Goal: Task Accomplishment & Management: Manage account settings

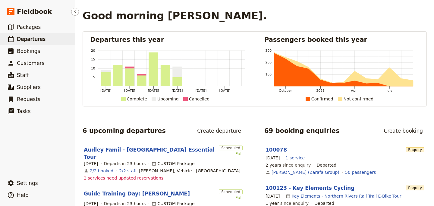
click at [33, 39] on span "Departures" at bounding box center [31, 39] width 29 height 6
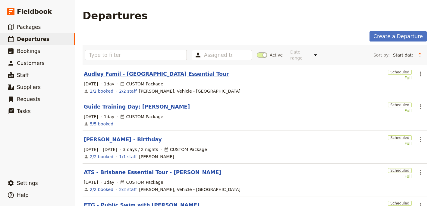
click at [154, 70] on link "Audley Famil - Brisbane Essential Tour" at bounding box center [156, 73] width 145 height 7
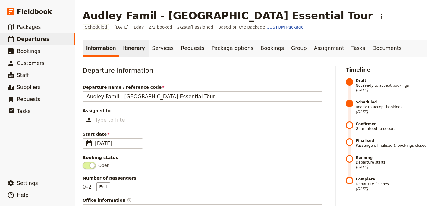
click at [127, 50] on link "Itinerary" at bounding box center [133, 48] width 29 height 17
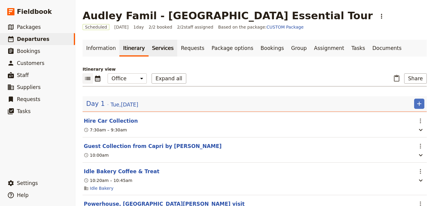
click at [155, 52] on link "Services" at bounding box center [163, 48] width 29 height 17
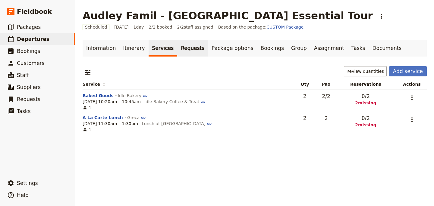
click at [181, 47] on link "Requests" at bounding box center [192, 48] width 31 height 17
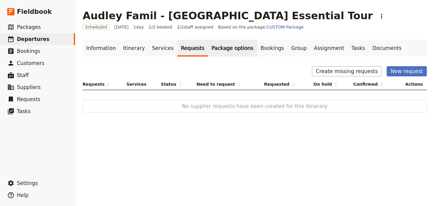
click at [216, 49] on link "Package options" at bounding box center [232, 48] width 49 height 17
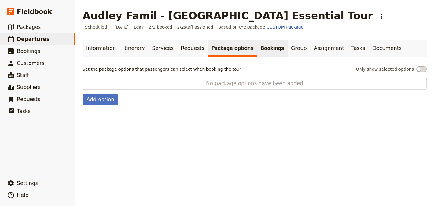
click at [257, 50] on link "Bookings" at bounding box center [272, 48] width 30 height 17
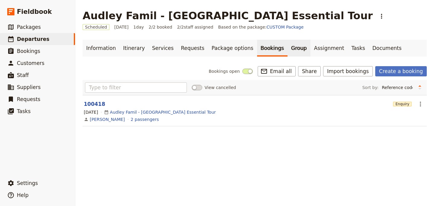
click at [287, 50] on link "Group" at bounding box center [298, 48] width 23 height 17
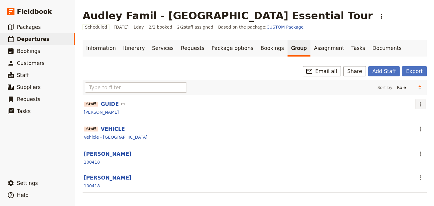
click at [420, 105] on icon "Actions" at bounding box center [420, 104] width 7 height 7
click at [410, 118] on span "Edit staff" at bounding box center [403, 117] width 19 height 6
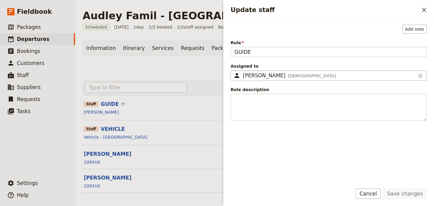
click at [275, 79] on div "Nicole Gruver Female" at bounding box center [329, 75] width 173 height 7
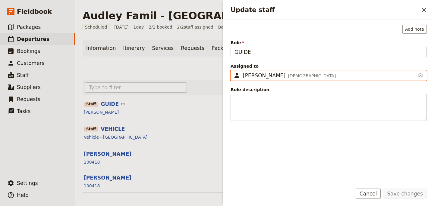
click at [233, 71] on input "Nicole Gruver" at bounding box center [233, 70] width 0 height 0
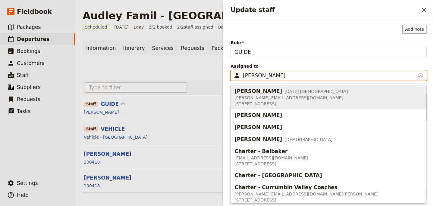
drag, startPoint x: 277, startPoint y: 77, endPoint x: 214, endPoint y: 77, distance: 63.6
click at [214, 77] on div "Audley Famil - Brisbane Essential Tour ​ Scheduled 16 Sep 2025 1 day 2/2 booked…" at bounding box center [254, 103] width 358 height 206
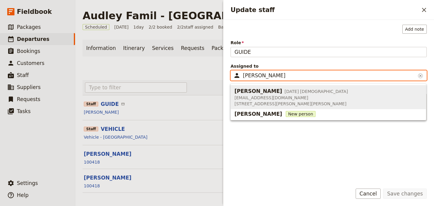
click at [244, 97] on span "hello@kiffandculture.com.au" at bounding box center [291, 98] width 114 height 6
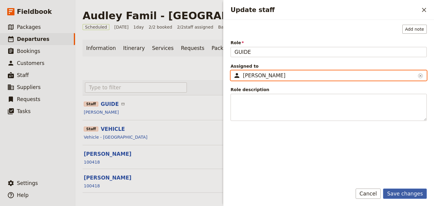
type input "Drew Campbell"
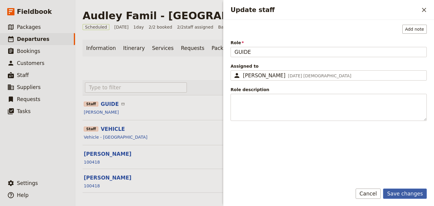
click at [399, 192] on button "Save changes" at bounding box center [405, 194] width 44 height 10
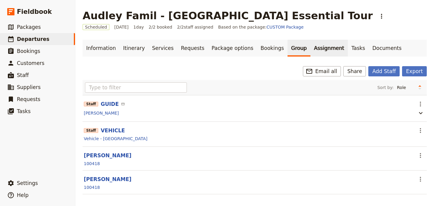
click at [310, 51] on link "Assignment" at bounding box center [328, 48] width 37 height 17
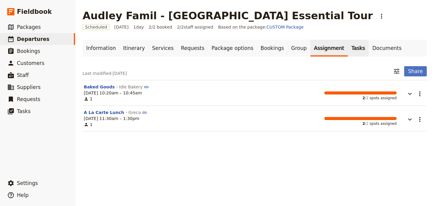
click at [348, 50] on link "Tasks" at bounding box center [358, 48] width 21 height 17
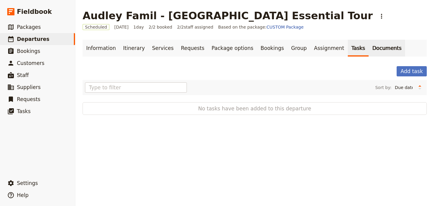
click at [368, 50] on link "Documents" at bounding box center [386, 48] width 36 height 17
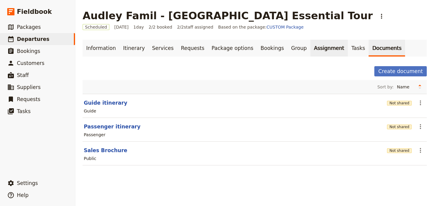
click at [310, 49] on link "Assignment" at bounding box center [328, 48] width 37 height 17
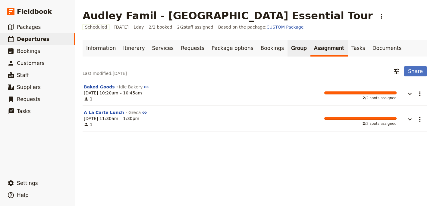
click at [287, 49] on link "Group" at bounding box center [298, 48] width 23 height 17
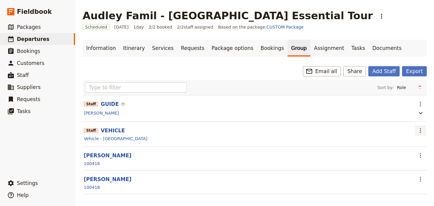
click at [421, 132] on icon "Actions" at bounding box center [420, 130] width 7 height 7
click at [406, 145] on span "Edit staff" at bounding box center [403, 144] width 19 height 6
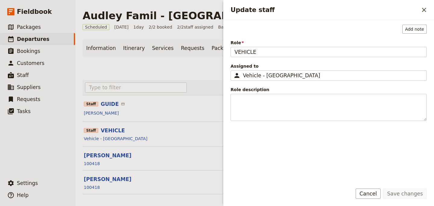
click at [335, 81] on div "Add note Role VEHICLE Assigned to ​ Vehicle - Hertz Brisbane Airport Vehicle - …" at bounding box center [328, 102] width 196 height 155
click at [335, 75] on div "Vehicle - Hertz Brisbane Airport" at bounding box center [329, 75] width 173 height 7
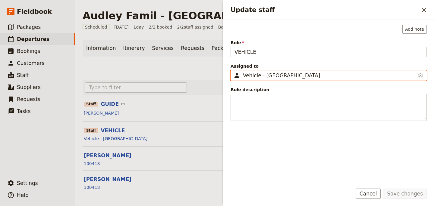
click at [233, 71] on input "Vehicle - Hertz Brisbane Airport" at bounding box center [233, 70] width 0 height 0
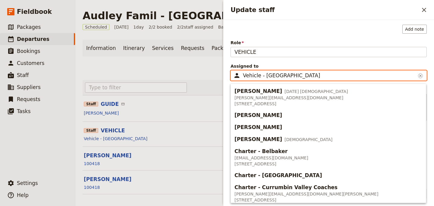
drag, startPoint x: 333, startPoint y: 74, endPoint x: 240, endPoint y: 74, distance: 93.7
click at [240, 74] on fieldset "​ Vehicle - Hertz Brisbane Airport ​" at bounding box center [328, 75] width 196 height 10
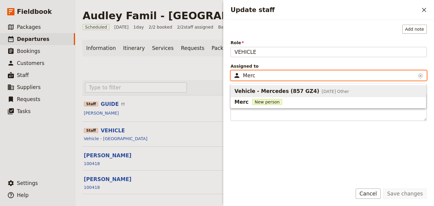
click at [290, 93] on span "Vehicle - Mercedes (857 GZ4)" at bounding box center [276, 91] width 85 height 7
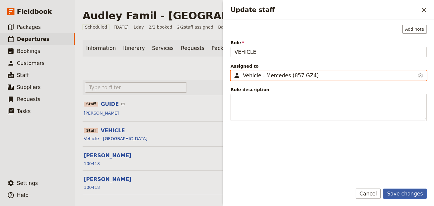
type input "Vehicle - Mercedes (857 GZ4)"
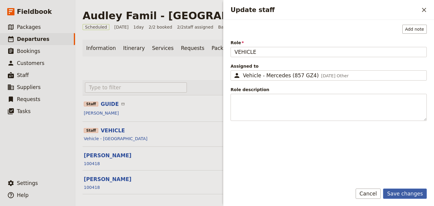
click at [405, 192] on button "Save changes" at bounding box center [405, 194] width 44 height 10
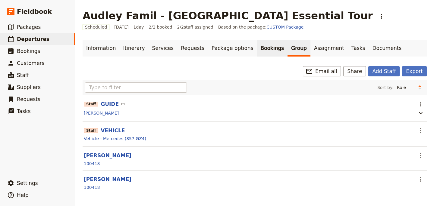
click at [257, 49] on link "Bookings" at bounding box center [272, 48] width 30 height 17
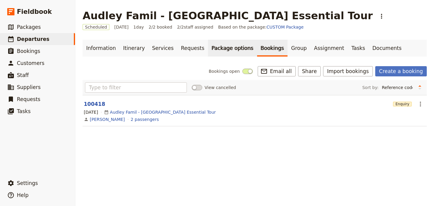
click at [221, 49] on link "Package options" at bounding box center [232, 48] width 49 height 17
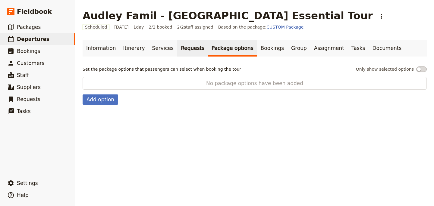
click at [184, 49] on link "Requests" at bounding box center [192, 48] width 31 height 17
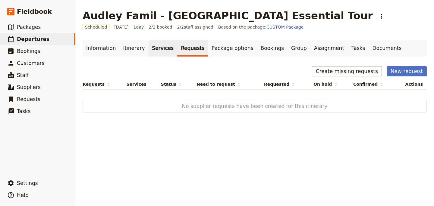
click at [149, 47] on link "Services" at bounding box center [163, 48] width 29 height 17
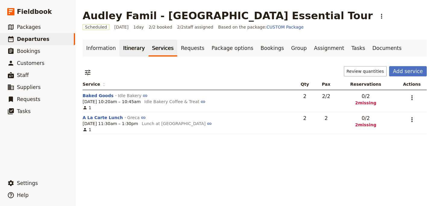
click at [122, 46] on link "Itinerary" at bounding box center [133, 48] width 29 height 17
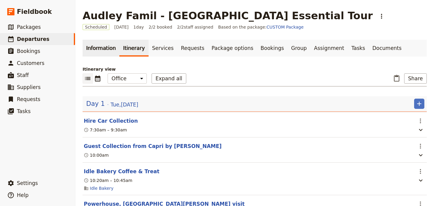
click at [95, 46] on link "Information" at bounding box center [101, 48] width 37 height 17
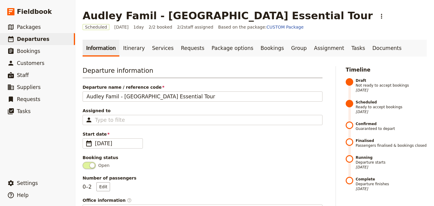
click at [129, 48] on link "Itinerary" at bounding box center [133, 48] width 29 height 17
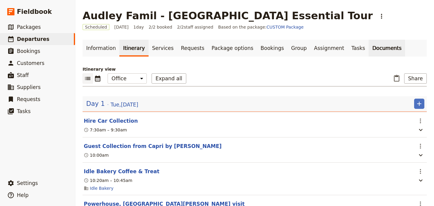
click at [368, 47] on link "Documents" at bounding box center [386, 48] width 36 height 17
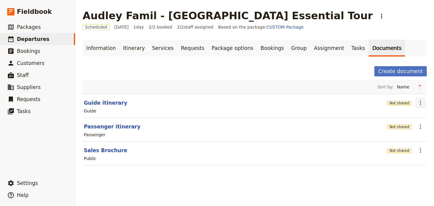
click at [423, 103] on icon "Actions" at bounding box center [420, 102] width 7 height 7
click at [409, 123] on span "Edit document" at bounding box center [400, 125] width 31 height 6
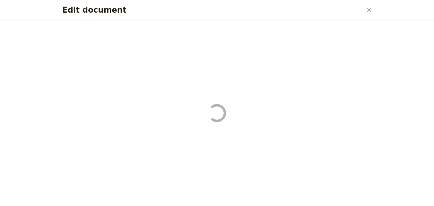
select select "STAFF"
select select "RUN_SHEET"
select select "DEFAULT"
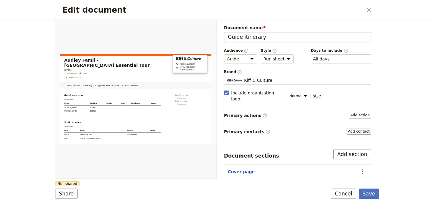
drag, startPoint x: 285, startPoint y: 37, endPoint x: 224, endPoint y: 37, distance: 61.2
click at [224, 37] on input "Guide itinerary" at bounding box center [297, 37] width 147 height 10
type input "Audley"
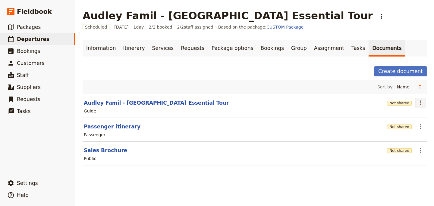
click at [420, 100] on icon "Actions" at bounding box center [420, 102] width 7 height 7
click at [409, 113] on button "Share" at bounding box center [403, 116] width 44 height 8
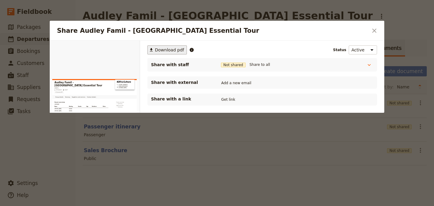
click at [167, 48] on span "Download pdf" at bounding box center [169, 50] width 29 height 6
click at [371, 32] on icon "Close dialog" at bounding box center [374, 30] width 7 height 7
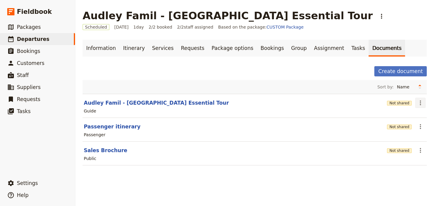
click at [421, 103] on icon "Actions" at bounding box center [420, 102] width 7 height 7
click at [393, 124] on span "Edit document" at bounding box center [400, 125] width 31 height 6
select select "STAFF"
select select "RUN_SHEET"
select select "DEFAULT"
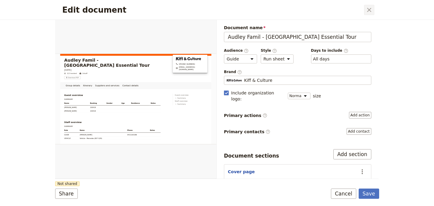
click at [370, 11] on icon "Close dialog" at bounding box center [368, 9] width 7 height 7
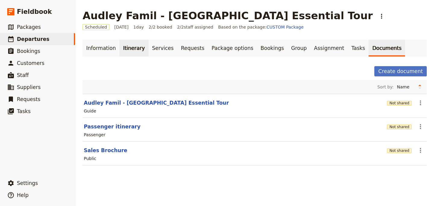
click at [127, 50] on link "Itinerary" at bounding box center [133, 48] width 29 height 17
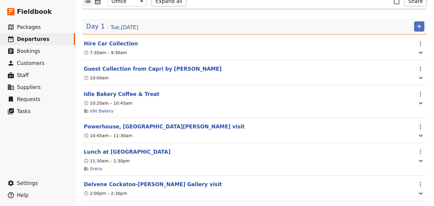
scroll to position [85, 0]
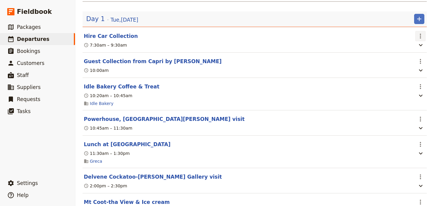
click at [420, 36] on icon "Actions" at bounding box center [420, 36] width 1 height 5
click at [399, 50] on span "Edit this itinerary item" at bounding box center [391, 49] width 47 height 6
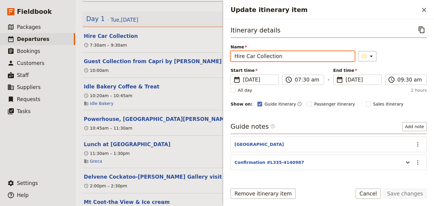
drag, startPoint x: 298, startPoint y: 56, endPoint x: 224, endPoint y: 57, distance: 74.4
click at [224, 57] on div "Itinerary details ​ Name Hire Car Collection ​ Start time ​ 16 Sep 2025 16/09/2…" at bounding box center [328, 100] width 211 height 160
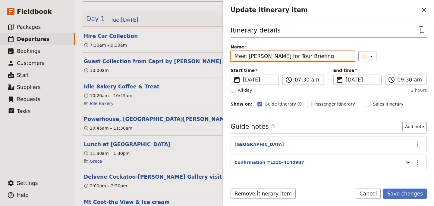
type input "Meet Drew Campbell for Tour Briefing"
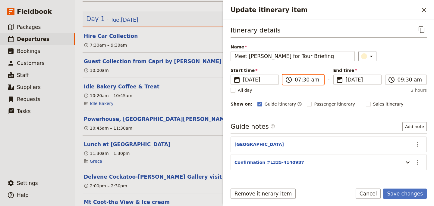
click at [310, 83] on input "07:30 am" at bounding box center [307, 79] width 25 height 7
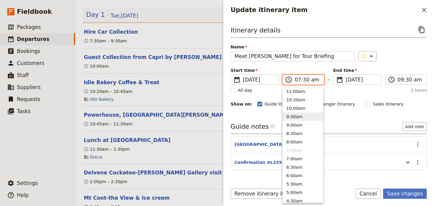
scroll to position [82, 0]
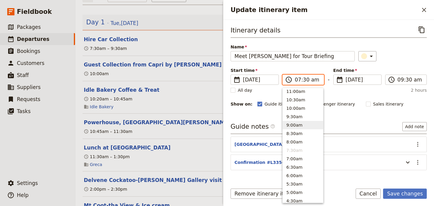
click at [302, 123] on button "9:00am" at bounding box center [303, 125] width 40 height 8
type input "09:00 am"
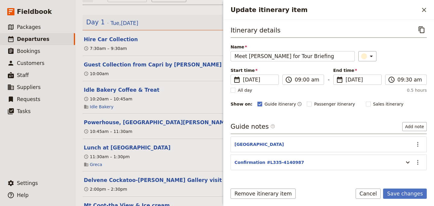
click at [367, 121] on div "Itinerary details ​ Name Meet Drew Campbell for Tour Briefing ​ Start time ​ 16…" at bounding box center [328, 102] width 196 height 155
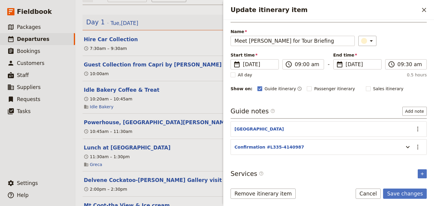
scroll to position [15, 0]
click at [418, 129] on icon "Actions" at bounding box center [417, 129] width 7 height 7
click at [412, 151] on span "Remove note" at bounding box center [405, 151] width 28 height 6
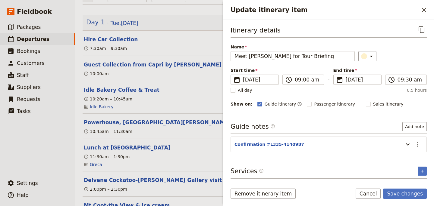
scroll to position [0, 0]
click at [417, 143] on icon "Actions" at bounding box center [417, 144] width 7 height 7
click at [411, 166] on span "Remove note" at bounding box center [405, 166] width 28 height 6
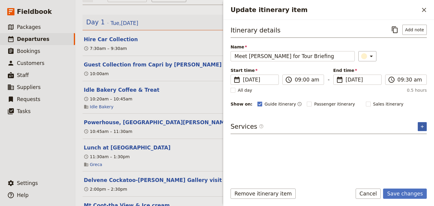
click at [420, 128] on icon "Add service inclusion" at bounding box center [422, 126] width 5 height 5
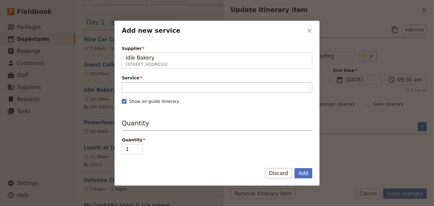
type input "Idle Bakery"
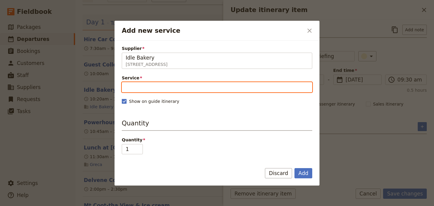
click at [159, 87] on input "Service" at bounding box center [217, 87] width 190 height 10
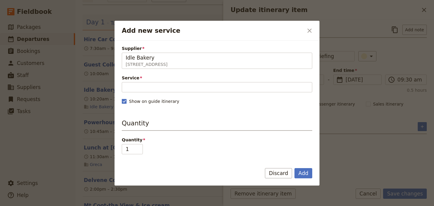
click at [253, 128] on h3 "Quantity" at bounding box center [217, 125] width 190 height 12
click at [303, 174] on button "Add" at bounding box center [303, 173] width 18 height 10
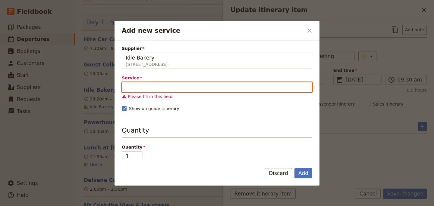
click at [239, 83] on input "Service" at bounding box center [217, 87] width 190 height 10
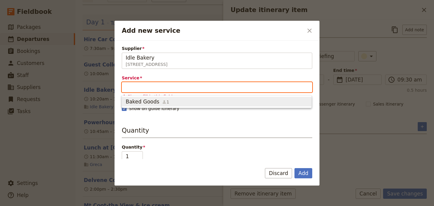
click at [237, 99] on span "Baked Goods 1" at bounding box center [217, 101] width 182 height 7
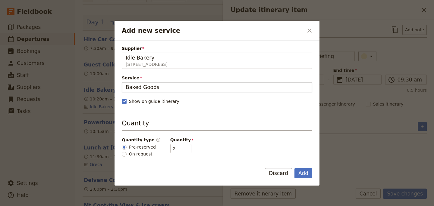
click at [275, 87] on input "Baked Goods" at bounding box center [217, 87] width 183 height 7
click at [307, 171] on button "Add" at bounding box center [303, 173] width 18 height 10
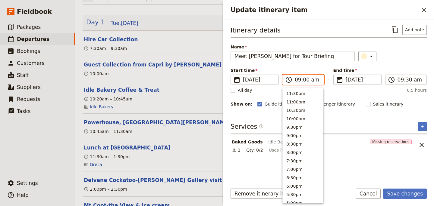
click at [307, 77] on input "09:00 am" at bounding box center [307, 79] width 25 height 7
click at [298, 100] on button "8:30am" at bounding box center [303, 101] width 40 height 8
type input "08:30 am"
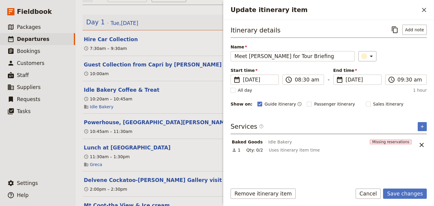
click at [344, 123] on div "Services ​ ​" at bounding box center [328, 128] width 196 height 12
click at [404, 192] on button "Save changes" at bounding box center [405, 194] width 44 height 10
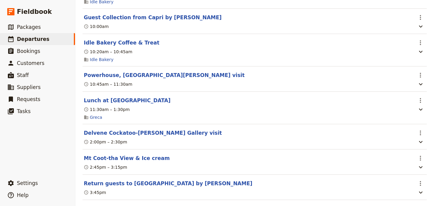
scroll to position [175, 0]
